Goal: Task Accomplishment & Management: Manage account settings

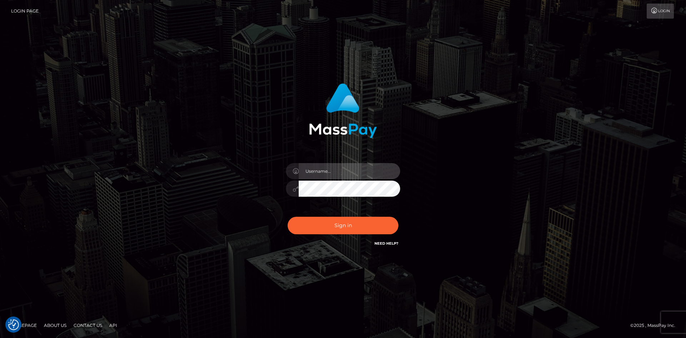
click at [360, 171] on input "text" at bounding box center [350, 171] width 102 height 16
type input "faisal_uplift"
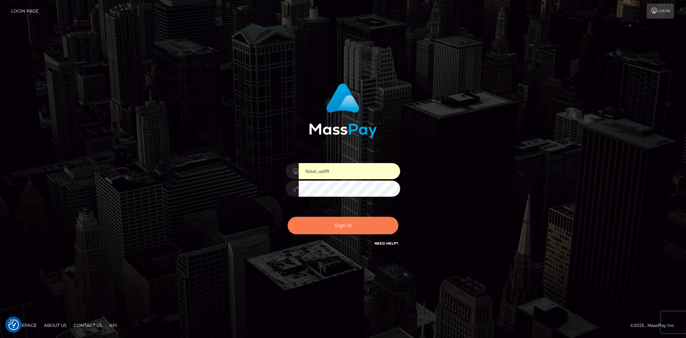
click at [355, 225] on button "Sign in" at bounding box center [343, 226] width 111 height 18
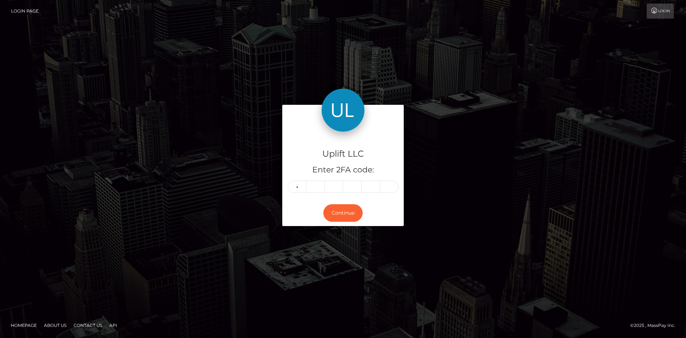
type input "4"
type input "6"
type input "8"
type input "7"
type input "9"
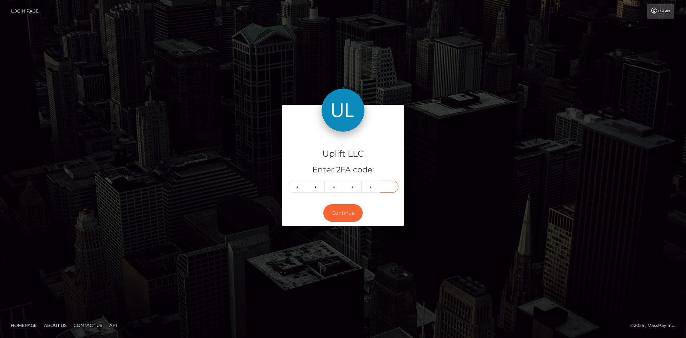
type input "5"
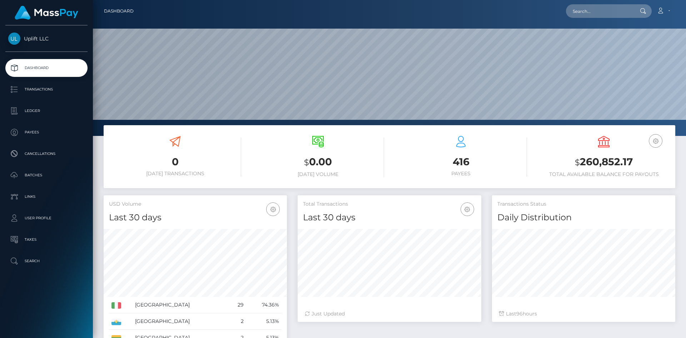
scroll to position [127, 184]
